Goal: Transaction & Acquisition: Book appointment/travel/reservation

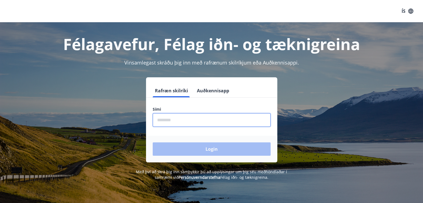
drag, startPoint x: 203, startPoint y: 117, endPoint x: 206, endPoint y: 118, distance: 3.0
click at [206, 118] on input "phone" at bounding box center [212, 120] width 118 height 14
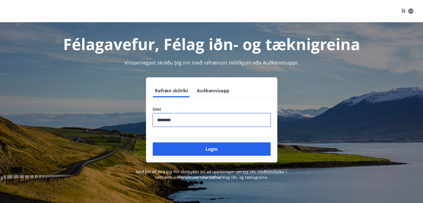
type input "********"
click at [153, 142] on button "Login" at bounding box center [212, 148] width 118 height 13
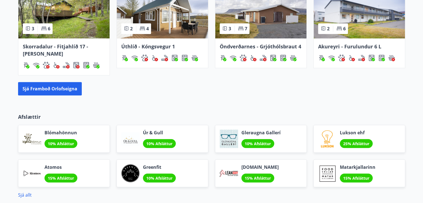
scroll to position [445, 0]
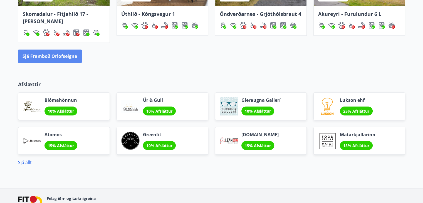
click at [79, 60] on button "Sjá framboð orlofseigna" at bounding box center [50, 55] width 64 height 13
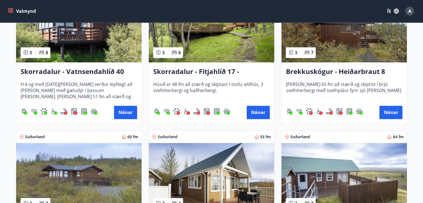
scroll to position [833, 0]
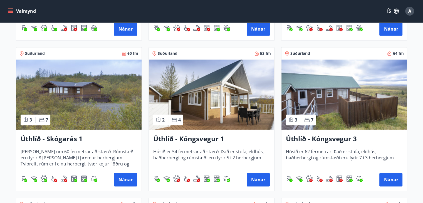
click at [104, 86] on img at bounding box center [78, 94] width 125 height 70
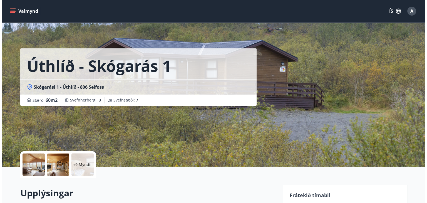
scroll to position [83, 0]
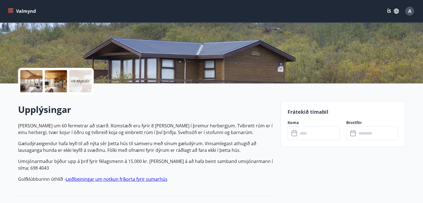
click at [33, 81] on div at bounding box center [31, 81] width 22 height 22
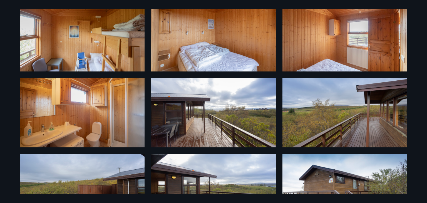
scroll to position [211, 0]
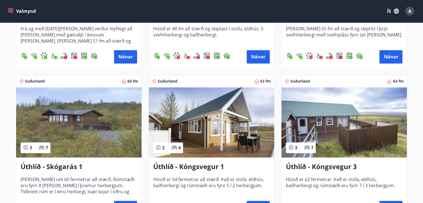
scroll to position [889, 0]
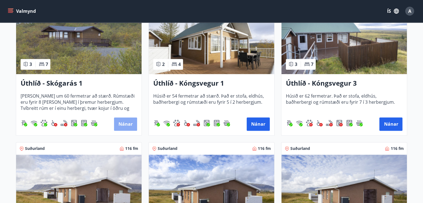
click at [128, 123] on button "Nánar" at bounding box center [125, 123] width 23 height 13
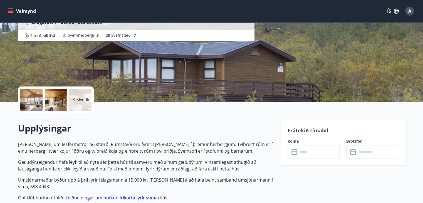
scroll to position [139, 0]
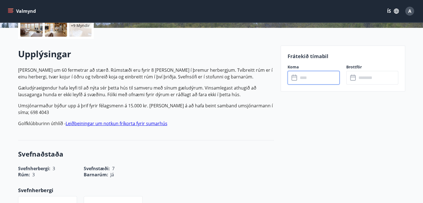
click at [303, 81] on input "text" at bounding box center [318, 78] width 41 height 14
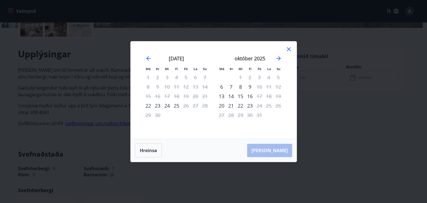
click at [290, 47] on icon at bounding box center [288, 49] width 7 height 7
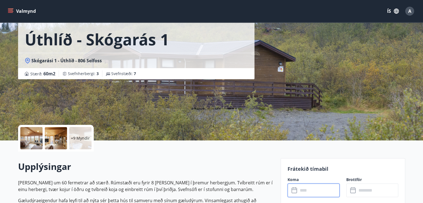
scroll to position [0, 0]
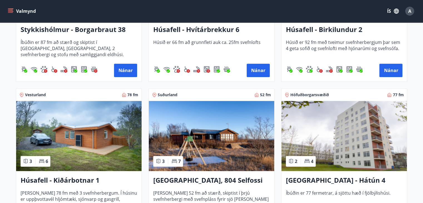
scroll to position [361, 0]
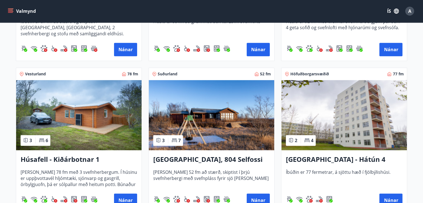
click at [204, 119] on img at bounding box center [211, 115] width 125 height 70
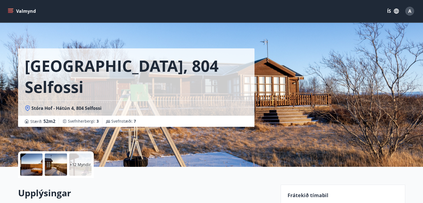
scroll to position [83, 0]
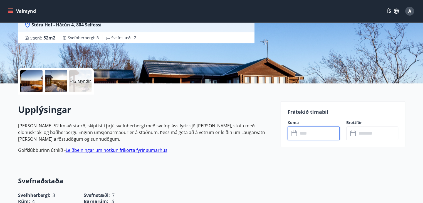
click at [321, 139] on input "text" at bounding box center [318, 133] width 41 height 14
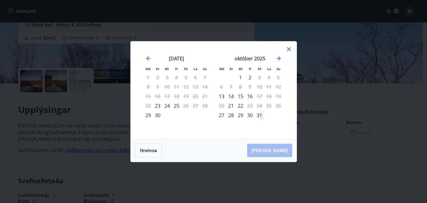
click at [289, 49] on icon at bounding box center [289, 49] width 4 height 4
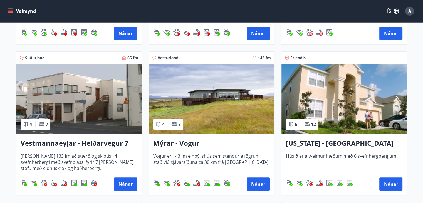
scroll to position [639, 0]
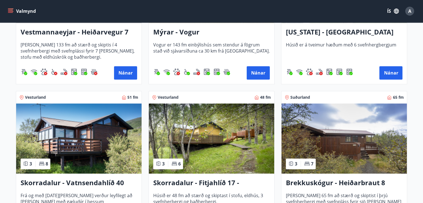
click at [317, 137] on img at bounding box center [343, 138] width 125 height 70
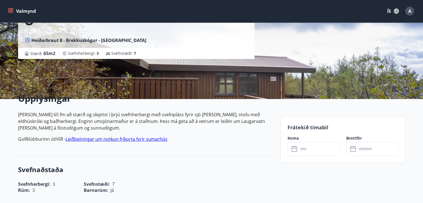
scroll to position [83, 0]
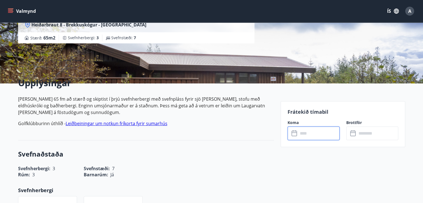
click at [308, 136] on input "text" at bounding box center [318, 133] width 41 height 14
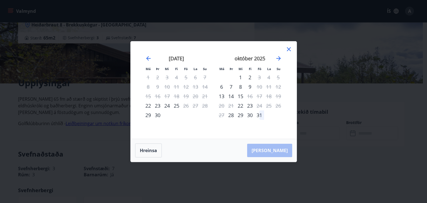
click at [289, 49] on icon at bounding box center [288, 49] width 7 height 7
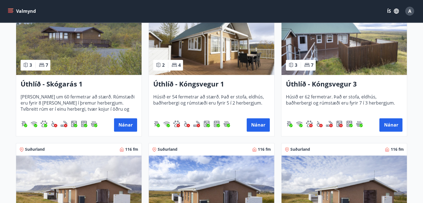
scroll to position [889, 0]
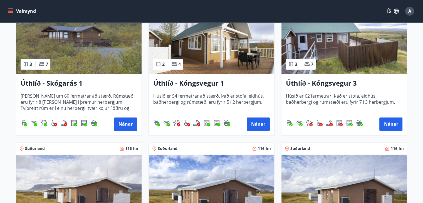
click at [351, 54] on img at bounding box center [343, 39] width 125 height 70
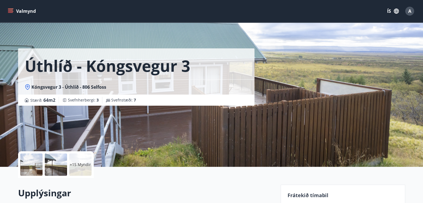
drag, startPoint x: 351, startPoint y: 54, endPoint x: 218, endPoint y: 126, distance: 151.0
click at [218, 126] on div "Úthlíð - Kóngsvegur 3 Kóngsvegur 3 - Úthlíð - 806 Selfoss Stærð : 64 m2 Svefnhe…" at bounding box center [147, 83] width 258 height 167
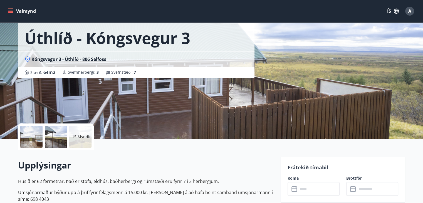
scroll to position [139, 0]
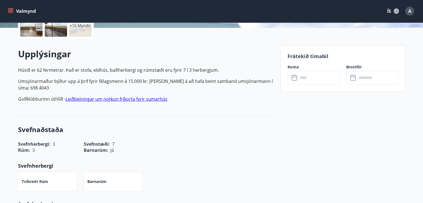
click at [304, 77] on input "text" at bounding box center [318, 78] width 41 height 14
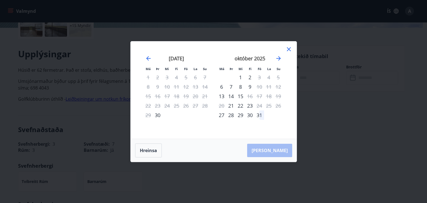
click at [291, 50] on div "Má Þr Mi Fi Fö La Su Má Þr Mi Fi Fö La Su ágúst 2025 1 2 3 4 5 6 7 8 9 10 11 12…" at bounding box center [214, 89] width 166 height 97
click at [290, 48] on icon at bounding box center [288, 49] width 7 height 7
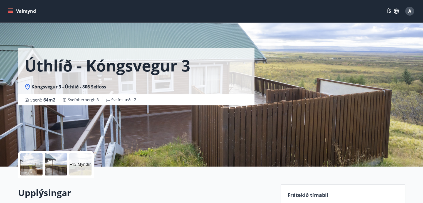
scroll to position [0, 0]
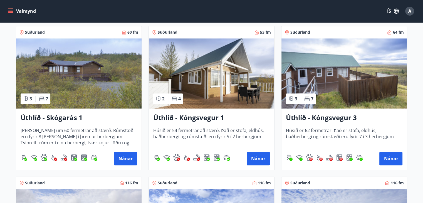
scroll to position [833, 0]
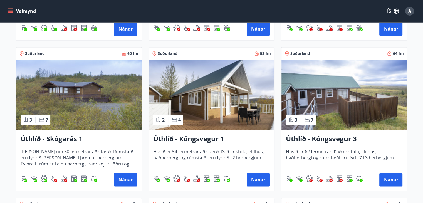
click at [105, 99] on img at bounding box center [78, 94] width 125 height 70
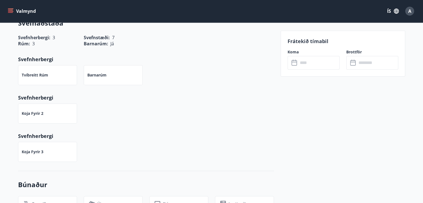
scroll to position [222, 0]
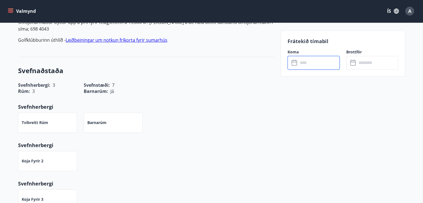
click at [316, 66] on input "text" at bounding box center [318, 63] width 41 height 14
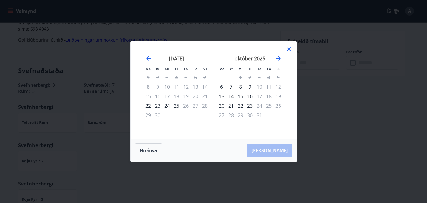
drag, startPoint x: 298, startPoint y: 83, endPoint x: 294, endPoint y: 88, distance: 5.9
drag, startPoint x: 294, startPoint y: 88, endPoint x: 268, endPoint y: 81, distance: 26.8
click at [268, 81] on div "4" at bounding box center [268, 77] width 9 height 9
click at [288, 50] on icon at bounding box center [289, 49] width 4 height 4
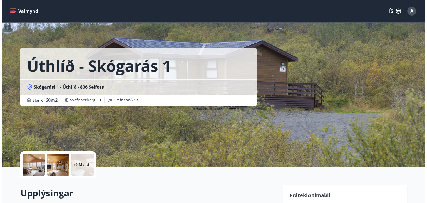
scroll to position [56, 0]
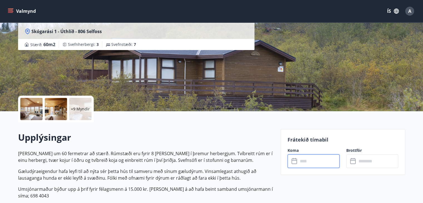
click at [68, 108] on div "+9 Myndir" at bounding box center [56, 109] width 76 height 27
click at [61, 108] on div at bounding box center [56, 109] width 22 height 22
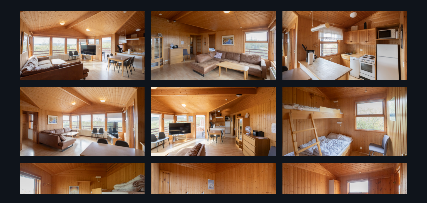
scroll to position [0, 0]
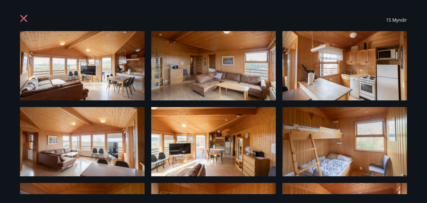
click at [287, 37] on img at bounding box center [344, 65] width 124 height 69
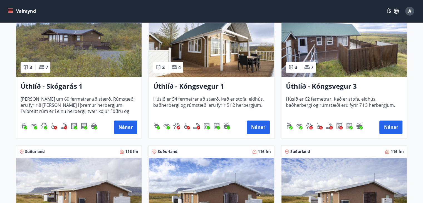
scroll to position [861, 0]
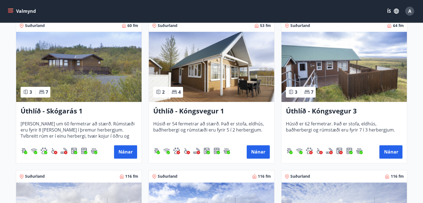
click at [100, 71] on img at bounding box center [78, 67] width 125 height 70
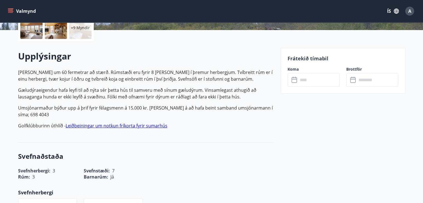
scroll to position [194, 0]
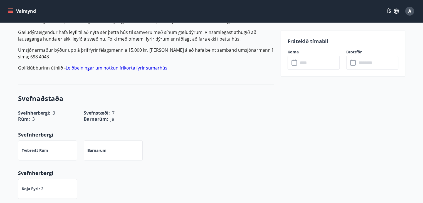
click at [306, 61] on input "text" at bounding box center [318, 63] width 41 height 14
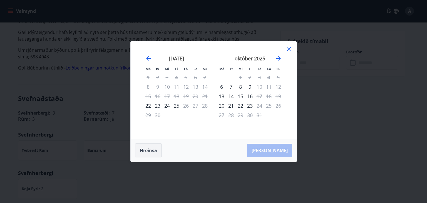
drag, startPoint x: 149, startPoint y: 151, endPoint x: 150, endPoint y: 148, distance: 2.9
click at [150, 149] on button "Hreinsa" at bounding box center [148, 150] width 27 height 14
click at [156, 147] on button "Hreinsa" at bounding box center [148, 150] width 27 height 14
click at [156, 149] on button "Hreinsa" at bounding box center [148, 150] width 27 height 14
click at [277, 60] on icon "Move forward to switch to the next month." at bounding box center [278, 58] width 7 height 7
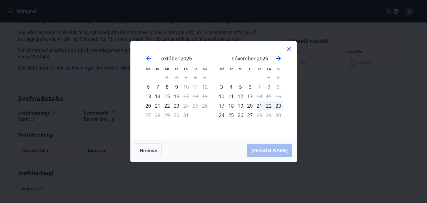
click at [278, 58] on icon "Move forward to switch to the next month." at bounding box center [278, 58] width 4 height 4
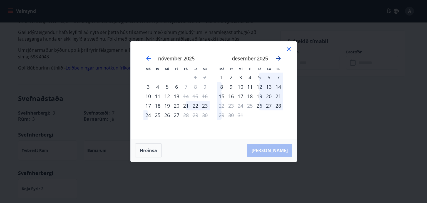
click at [278, 58] on icon "Move forward to switch to the next month." at bounding box center [278, 58] width 4 height 4
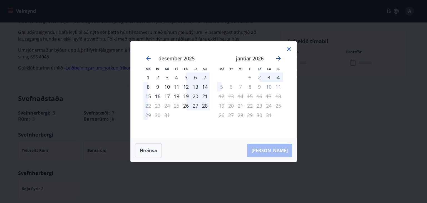
click at [278, 58] on icon "Move forward to switch to the next month." at bounding box center [278, 58] width 4 height 4
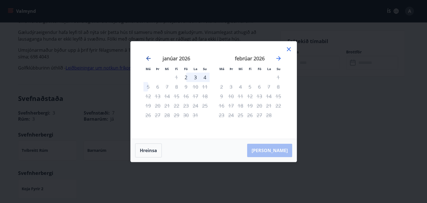
click at [147, 58] on icon "Move backward to switch to the previous month." at bounding box center [148, 58] width 4 height 4
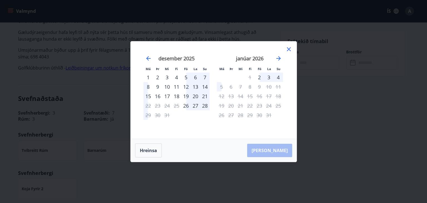
click at [148, 50] on div "desember 2025" at bounding box center [176, 60] width 66 height 24
click at [147, 59] on icon "Move backward to switch to the previous month." at bounding box center [148, 58] width 7 height 7
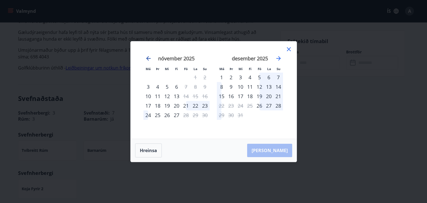
click at [150, 59] on icon "Move backward to switch to the previous month." at bounding box center [148, 58] width 7 height 7
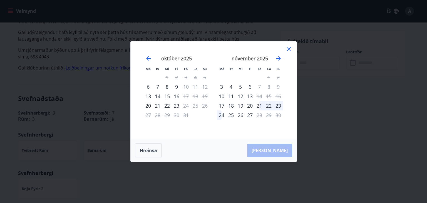
click at [289, 48] on icon at bounding box center [288, 49] width 7 height 7
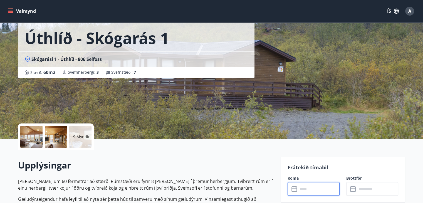
scroll to position [0, 0]
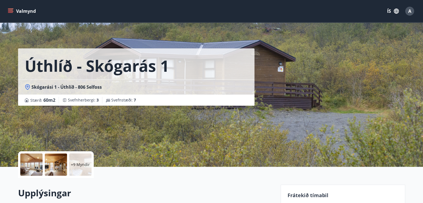
click at [286, 88] on div "Úthlíð - Skógarás 1 Skógarási 1 - Úthlíð - 806 Selfoss Stærð : 60 m2 Svefnherbe…" at bounding box center [211, 83] width 387 height 167
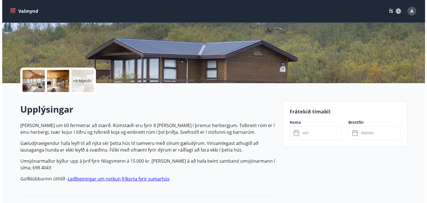
scroll to position [139, 0]
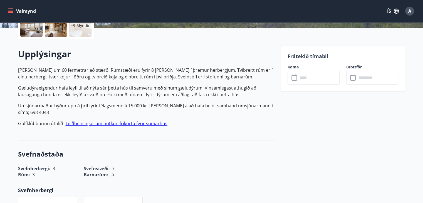
click at [34, 33] on div at bounding box center [31, 25] width 22 height 22
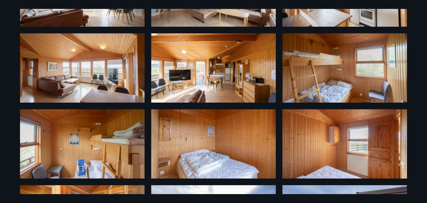
scroll to position [111, 0]
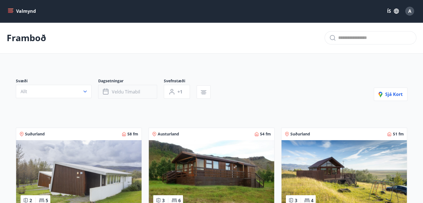
click at [118, 89] on span "Veldu tímabil" at bounding box center [126, 92] width 28 height 6
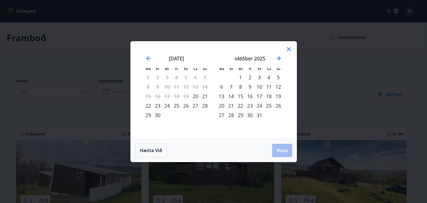
click at [259, 76] on div "3" at bounding box center [258, 77] width 9 height 9
click at [223, 86] on div "6" at bounding box center [221, 86] width 9 height 9
click at [280, 150] on span "Vista" at bounding box center [281, 150] width 11 height 6
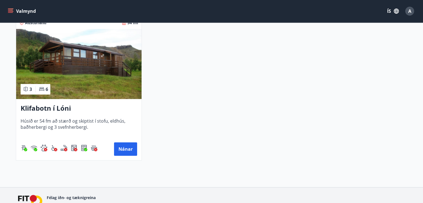
click at [77, 75] on img at bounding box center [78, 64] width 125 height 70
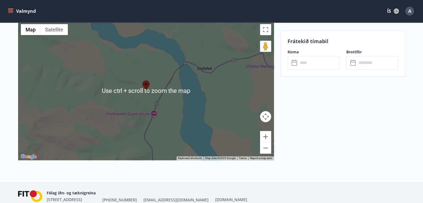
scroll to position [797, 0]
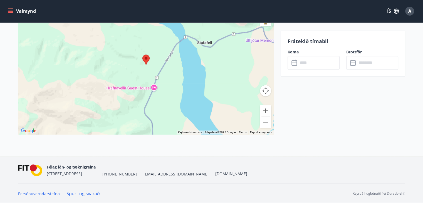
click at [217, 92] on div at bounding box center [146, 64] width 256 height 139
click at [185, 83] on div at bounding box center [146, 64] width 256 height 139
click at [265, 121] on button "Zoom out" at bounding box center [265, 121] width 11 height 11
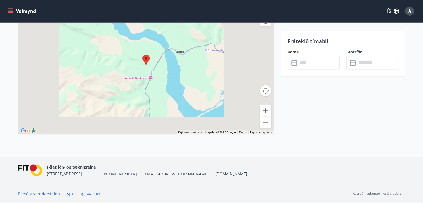
click at [265, 121] on button "Zoom out" at bounding box center [265, 121] width 11 height 11
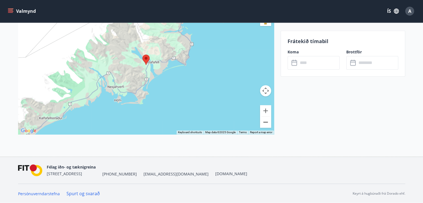
click at [264, 122] on button "Zoom out" at bounding box center [265, 121] width 11 height 11
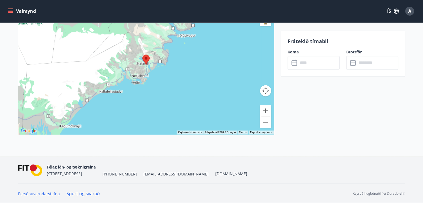
click at [264, 122] on button "Zoom out" at bounding box center [265, 121] width 11 height 11
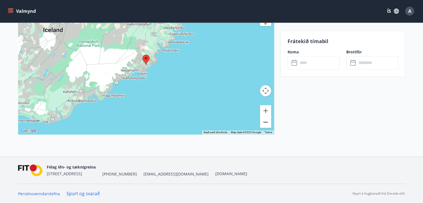
click at [264, 122] on button "Zoom out" at bounding box center [265, 121] width 11 height 11
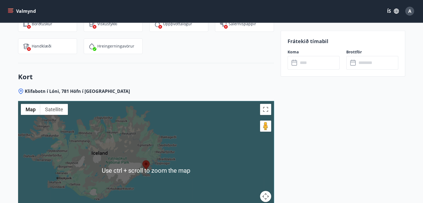
scroll to position [685, 0]
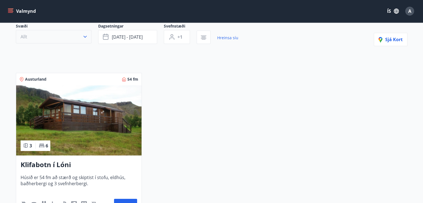
scroll to position [56, 0]
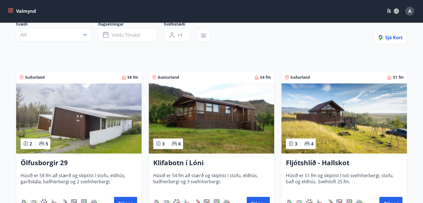
scroll to position [83, 0]
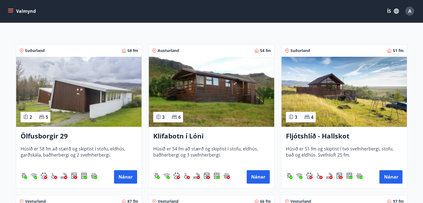
click at [345, 101] on img at bounding box center [343, 92] width 125 height 70
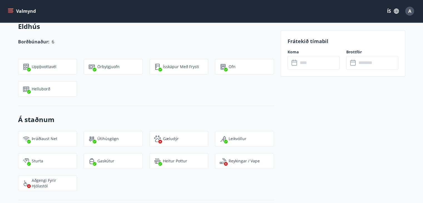
scroll to position [340, 0]
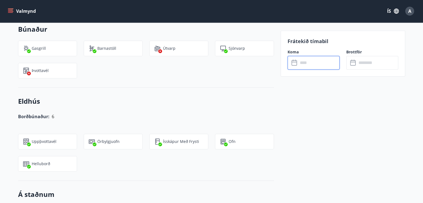
click at [314, 64] on input "text" at bounding box center [318, 63] width 41 height 14
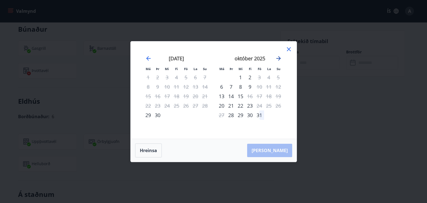
click at [278, 58] on icon "Move forward to switch to the next month." at bounding box center [278, 58] width 4 height 4
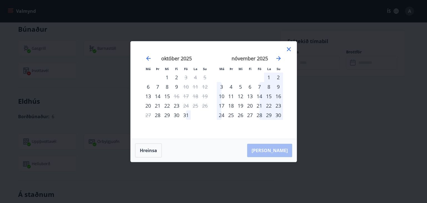
click at [287, 48] on icon at bounding box center [289, 49] width 4 height 4
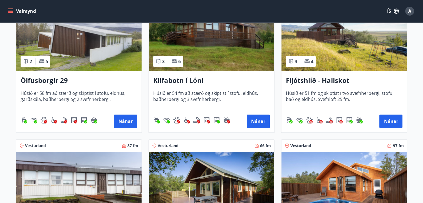
scroll to position [222, 0]
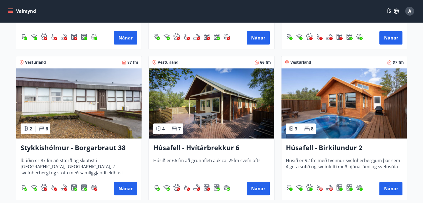
click at [337, 125] on img at bounding box center [343, 103] width 125 height 70
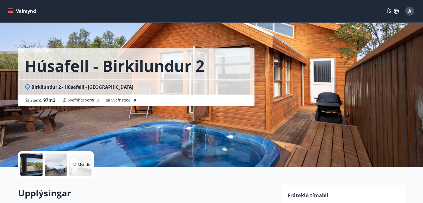
click at [282, 99] on div "Húsafell - Birkilundur 2 Birkilundur 2 - Húsafelli - Borgarfjarðarsýslu Stærð :…" at bounding box center [211, 83] width 387 height 167
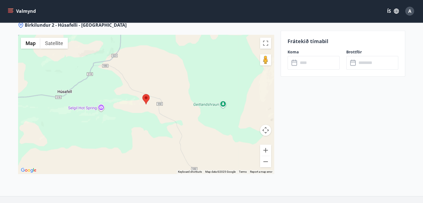
scroll to position [768, 0]
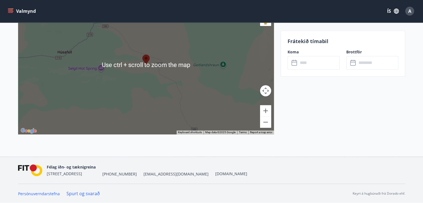
click at [147, 80] on div at bounding box center [146, 64] width 256 height 139
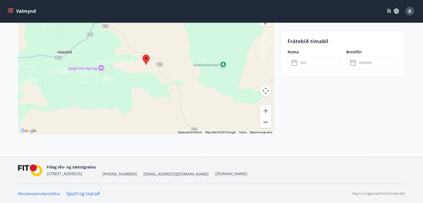
click at [261, 126] on button "Zoom out" at bounding box center [265, 121] width 11 height 11
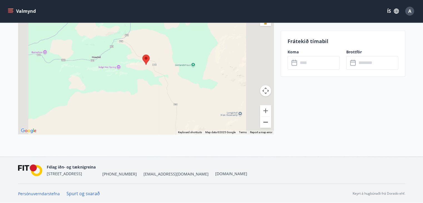
click at [261, 126] on button "Zoom out" at bounding box center [265, 121] width 11 height 11
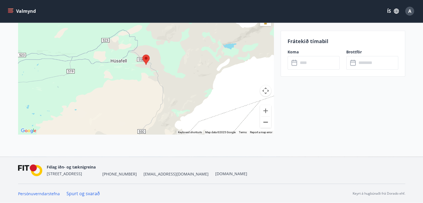
click at [261, 126] on button "Zoom out" at bounding box center [265, 121] width 11 height 11
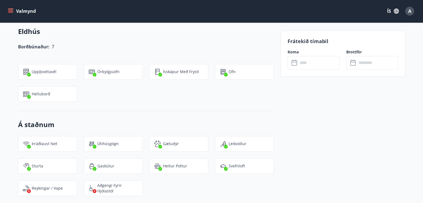
scroll to position [406, 0]
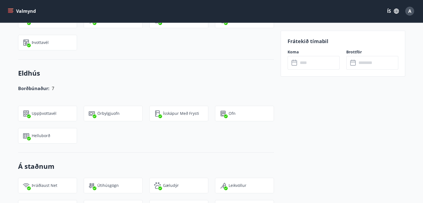
click at [303, 61] on input "text" at bounding box center [318, 63] width 41 height 14
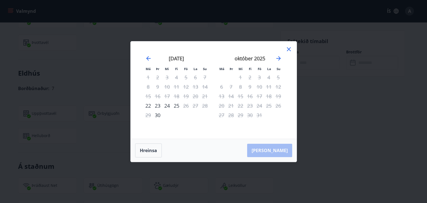
click at [287, 51] on icon at bounding box center [289, 49] width 4 height 4
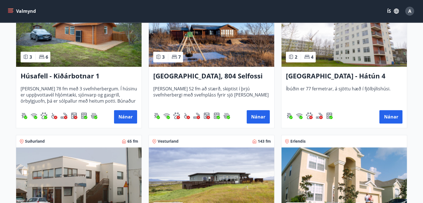
scroll to position [556, 0]
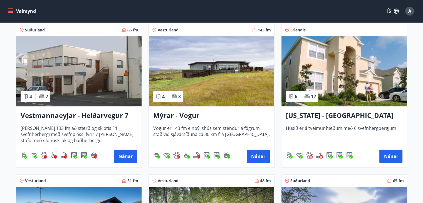
click at [243, 65] on img at bounding box center [211, 71] width 125 height 70
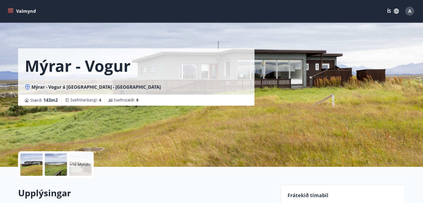
scroll to position [167, 0]
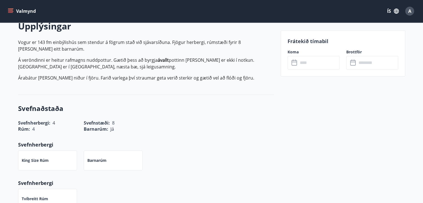
click at [329, 63] on input "text" at bounding box center [318, 63] width 41 height 14
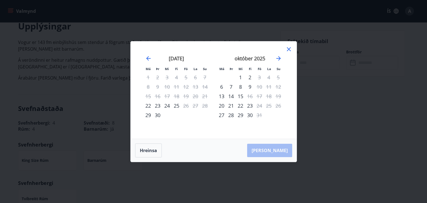
click at [290, 49] on icon at bounding box center [288, 49] width 7 height 7
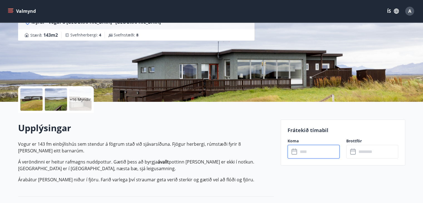
scroll to position [0, 0]
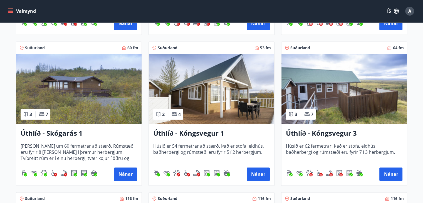
scroll to position [861, 0]
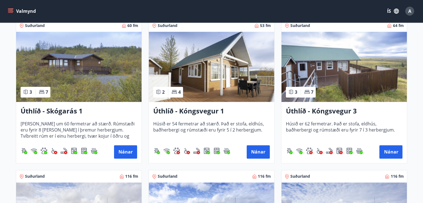
click at [78, 66] on img at bounding box center [78, 67] width 125 height 70
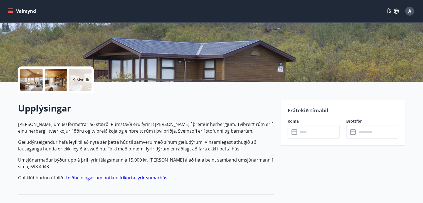
scroll to position [139, 0]
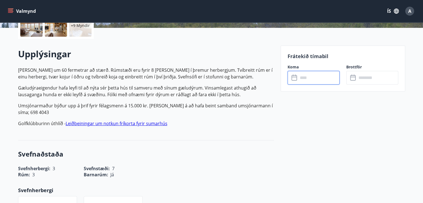
click at [316, 73] on input "text" at bounding box center [318, 78] width 41 height 14
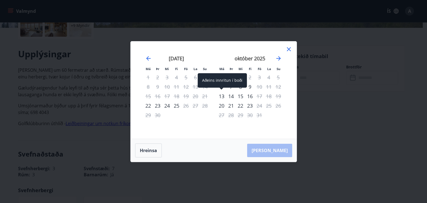
click at [223, 96] on div "13" at bounding box center [221, 95] width 9 height 9
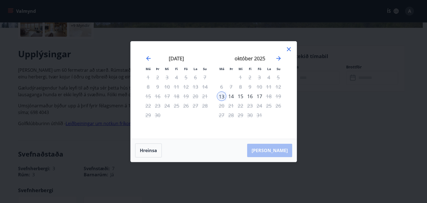
drag, startPoint x: 242, startPoint y: 93, endPoint x: 246, endPoint y: 99, distance: 7.9
click at [241, 93] on div "15" at bounding box center [240, 95] width 9 height 9
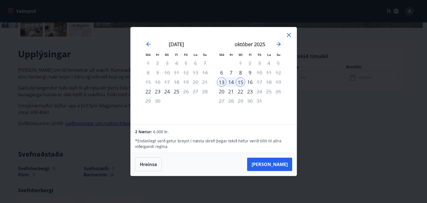
click at [249, 83] on div "16" at bounding box center [249, 81] width 9 height 9
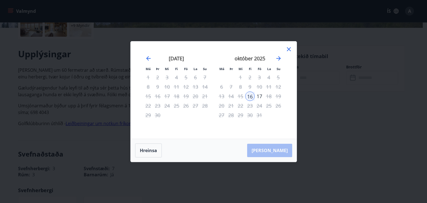
click at [224, 96] on div "13" at bounding box center [221, 95] width 9 height 9
click at [288, 49] on icon at bounding box center [289, 49] width 4 height 4
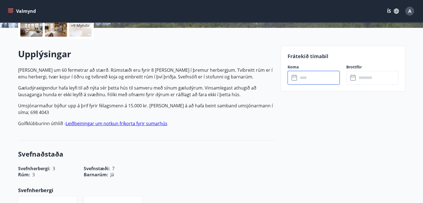
click at [292, 80] on icon at bounding box center [294, 77] width 7 height 7
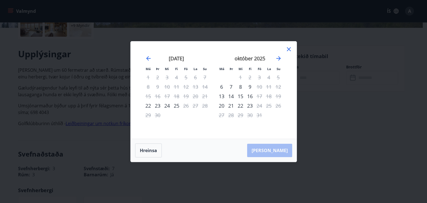
drag, startPoint x: 178, startPoint y: 50, endPoint x: 253, endPoint y: 91, distance: 85.5
click at [323, 98] on div "Má Þr Mi Fi Fö La Su Má Þr Mi Fi Fö La Su ágúst 2025 1 2 3 4 5 6 7 8 9 10 11 12…" at bounding box center [213, 101] width 427 height 203
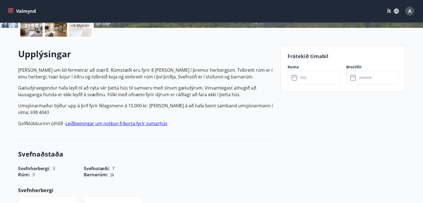
click at [315, 79] on input "text" at bounding box center [318, 78] width 41 height 14
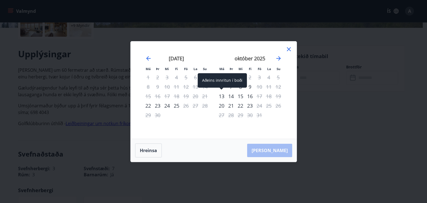
click at [222, 96] on div "13" at bounding box center [221, 95] width 9 height 9
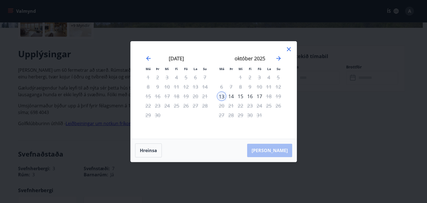
click at [248, 96] on div "16" at bounding box center [249, 95] width 9 height 9
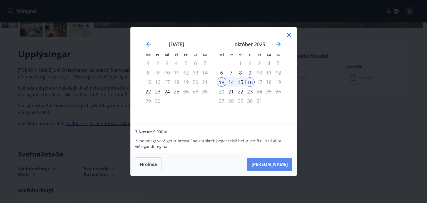
click at [277, 161] on button "Taka Frá" at bounding box center [269, 164] width 45 height 13
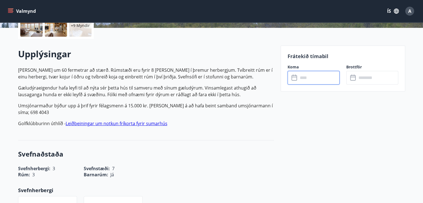
type input "******"
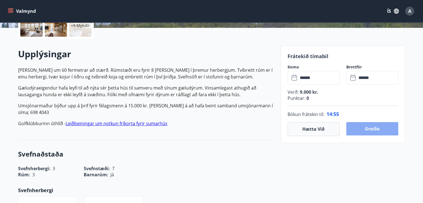
click at [370, 129] on button "Greiða" at bounding box center [372, 128] width 52 height 13
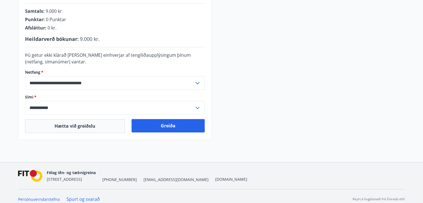
scroll to position [164, 0]
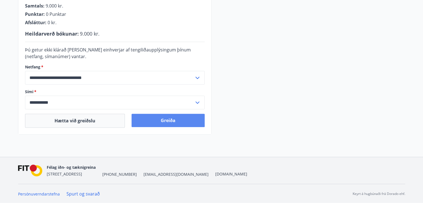
click at [165, 126] on button "Greiða" at bounding box center [167, 120] width 73 height 13
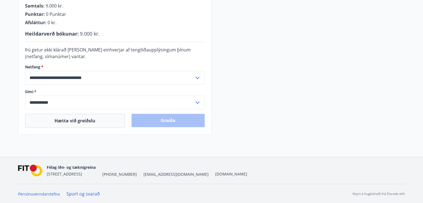
click at [169, 124] on div "Greiða" at bounding box center [167, 121] width 73 height 14
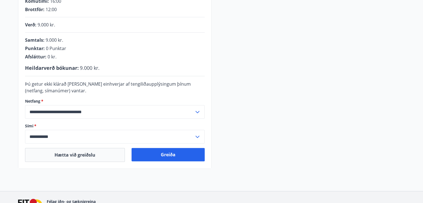
scroll to position [139, 0]
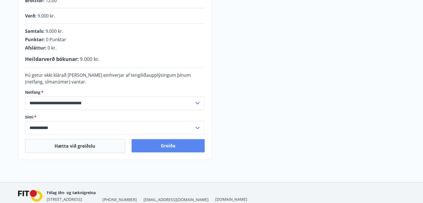
click at [151, 139] on button "Greiða" at bounding box center [167, 145] width 73 height 13
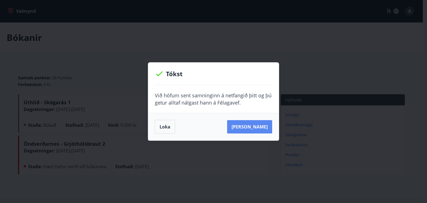
click at [252, 128] on button "Sjá samning" at bounding box center [249, 126] width 45 height 13
click at [169, 125] on button "Loka" at bounding box center [165, 127] width 20 height 14
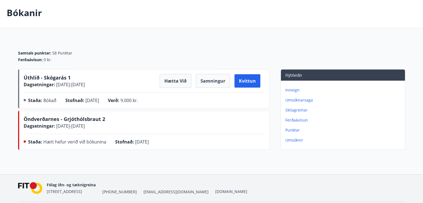
scroll to position [43, 0]
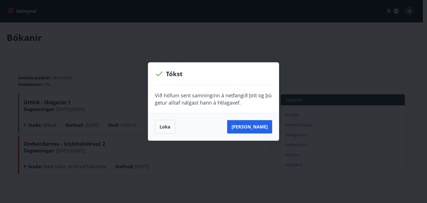
click at [162, 134] on div "Loka Sjá samning" at bounding box center [213, 127] width 131 height 28
click at [162, 130] on button "Loka" at bounding box center [165, 127] width 20 height 14
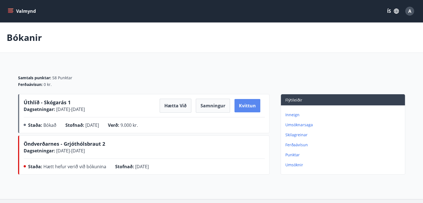
click at [243, 108] on button "Kvittun" at bounding box center [247, 105] width 26 height 13
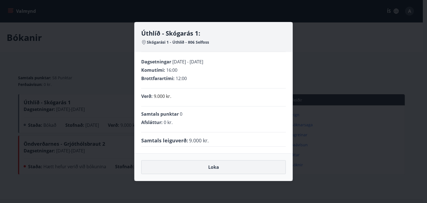
click at [216, 170] on button "Loka" at bounding box center [213, 167] width 144 height 14
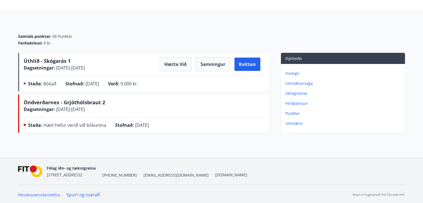
scroll to position [43, 0]
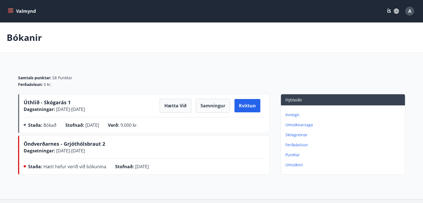
click at [17, 9] on button "Valmynd" at bounding box center [22, 11] width 31 height 10
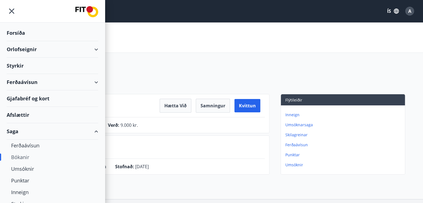
click at [28, 51] on div "Orlofseignir" at bounding box center [52, 49] width 91 height 16
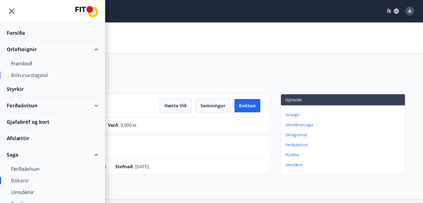
click at [50, 74] on div "Bókunardagatal" at bounding box center [52, 75] width 83 height 12
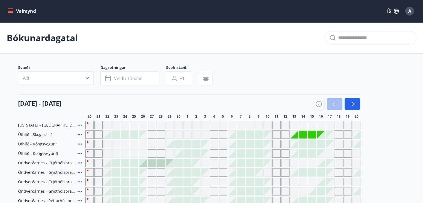
click at [11, 11] on icon "menu" at bounding box center [11, 11] width 6 height 1
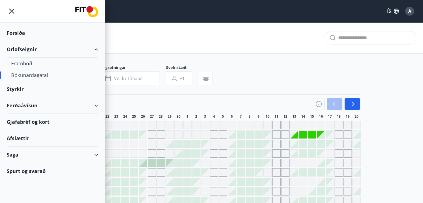
click at [122, 28] on div "Bókunardagatal" at bounding box center [211, 37] width 423 height 31
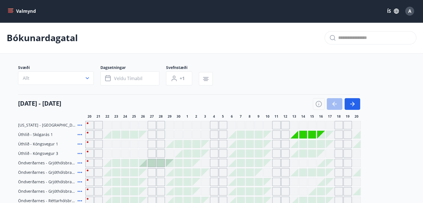
click at [411, 11] on div "A" at bounding box center [409, 11] width 9 height 9
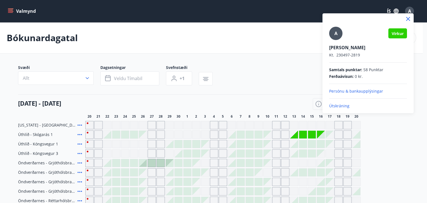
click at [378, 70] on span "58 Punktar" at bounding box center [373, 70] width 20 height 6
click at [337, 106] on p "Útskráning" at bounding box center [368, 106] width 78 height 6
click at [405, 19] on icon at bounding box center [408, 19] width 7 height 7
